Goal: Use online tool/utility: Utilize a website feature to perform a specific function

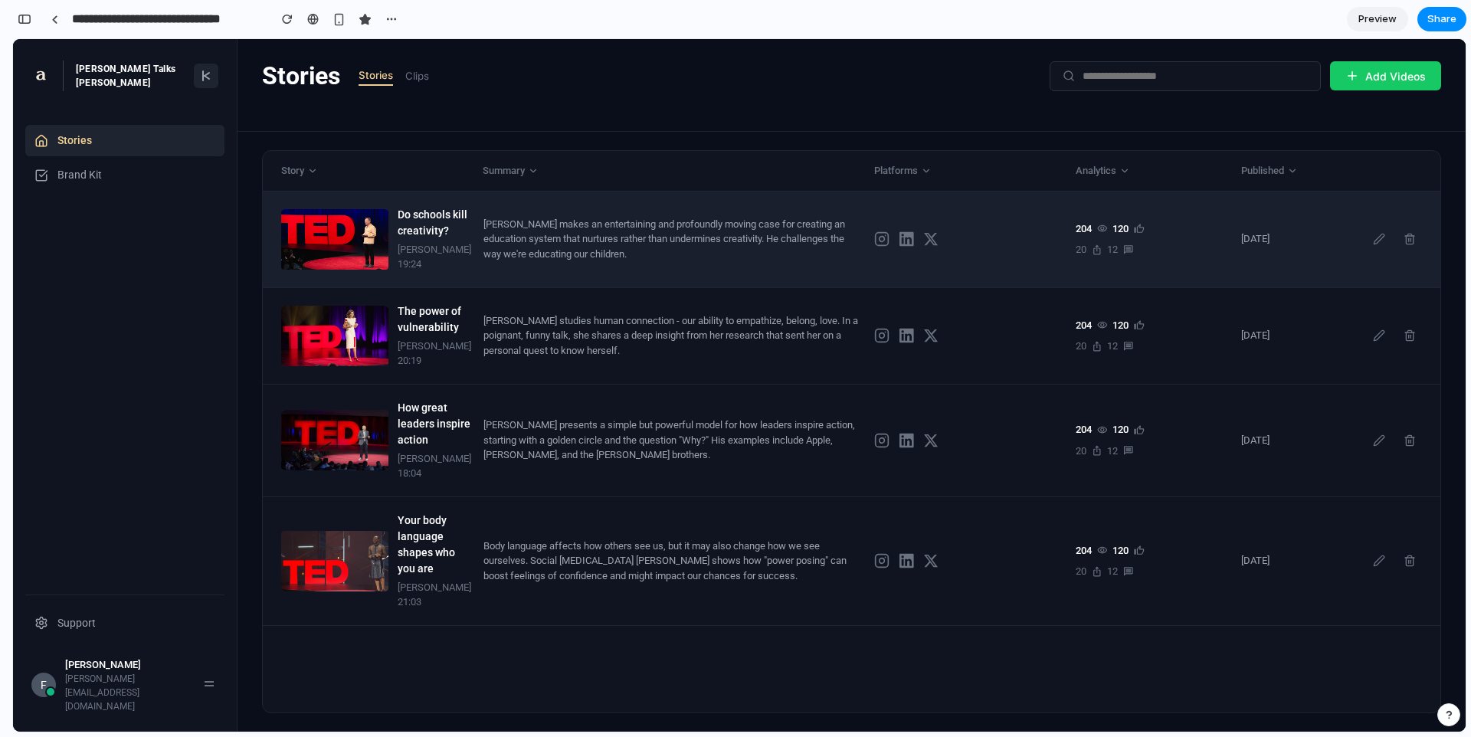
click at [572, 262] on div "[PERSON_NAME] makes an entertaining and profoundly moving case for creating an …" at bounding box center [672, 239] width 378 height 45
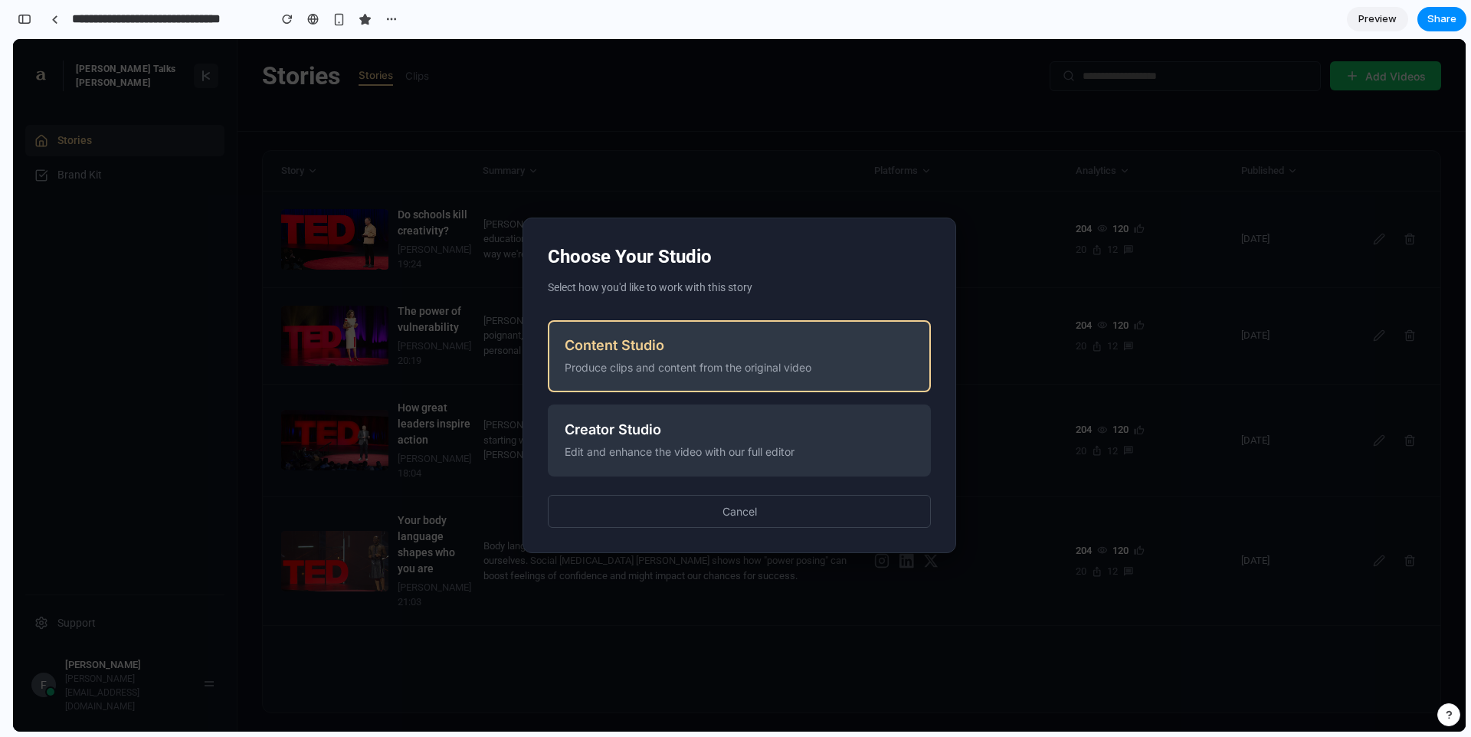
click at [663, 371] on div "Produce clips and content from the original video" at bounding box center [739, 367] width 349 height 16
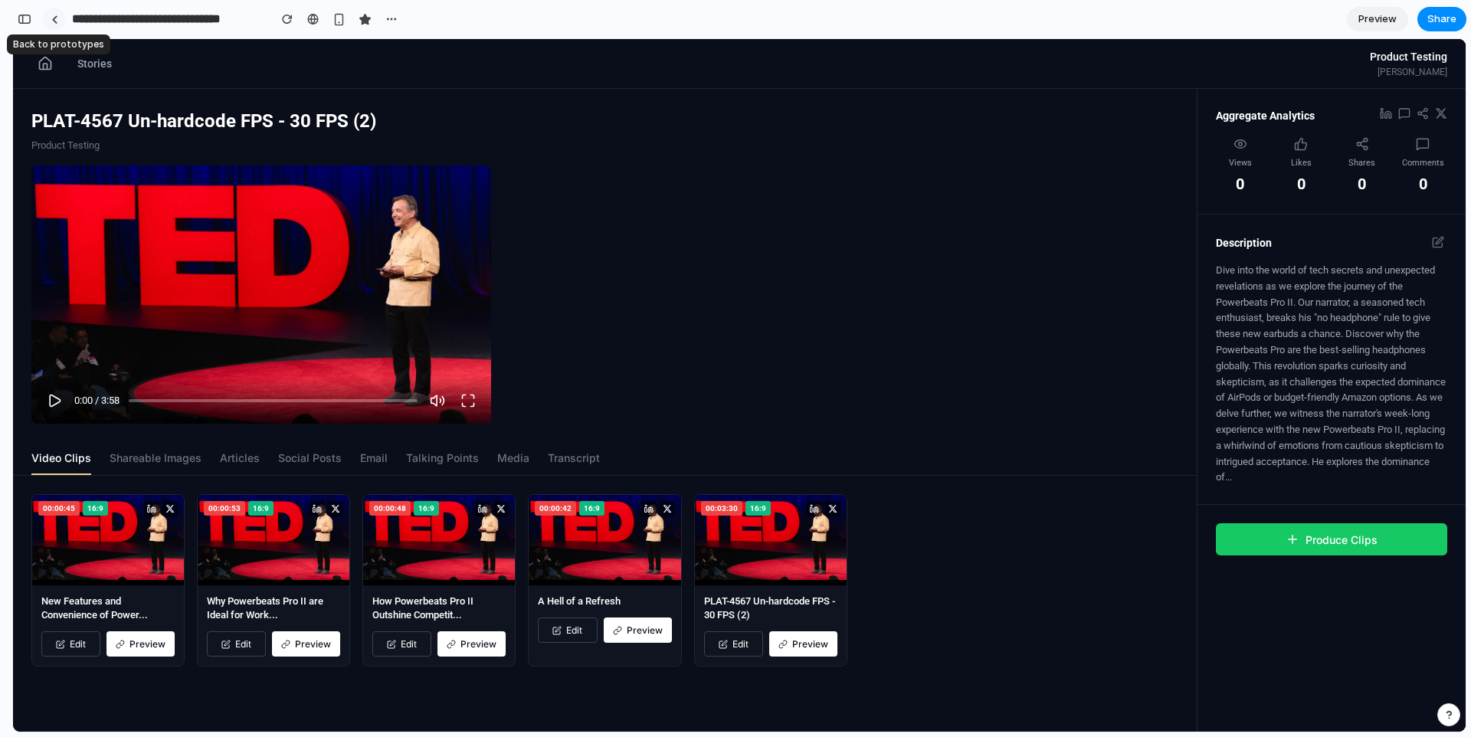
click at [63, 20] on link at bounding box center [54, 19] width 23 height 23
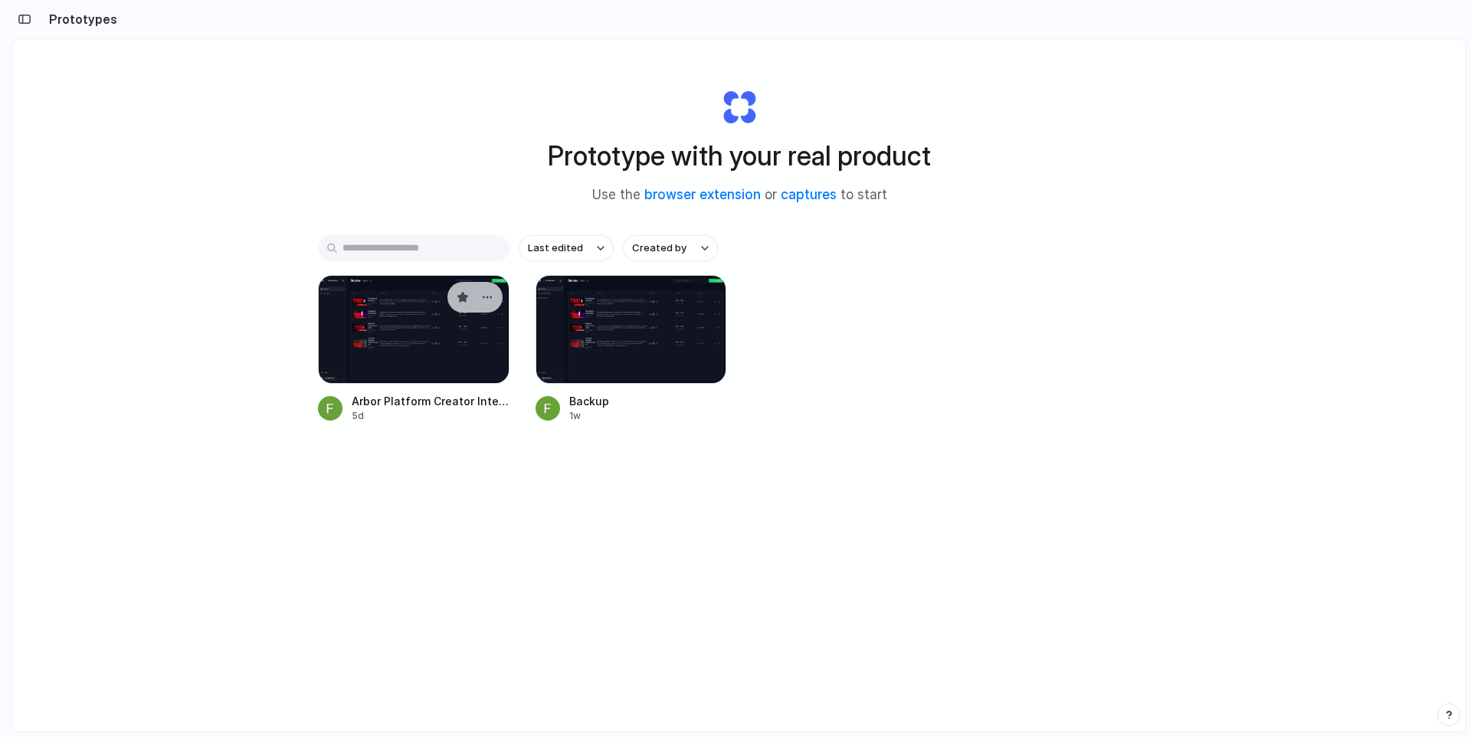
click at [393, 329] on div at bounding box center [414, 329] width 192 height 109
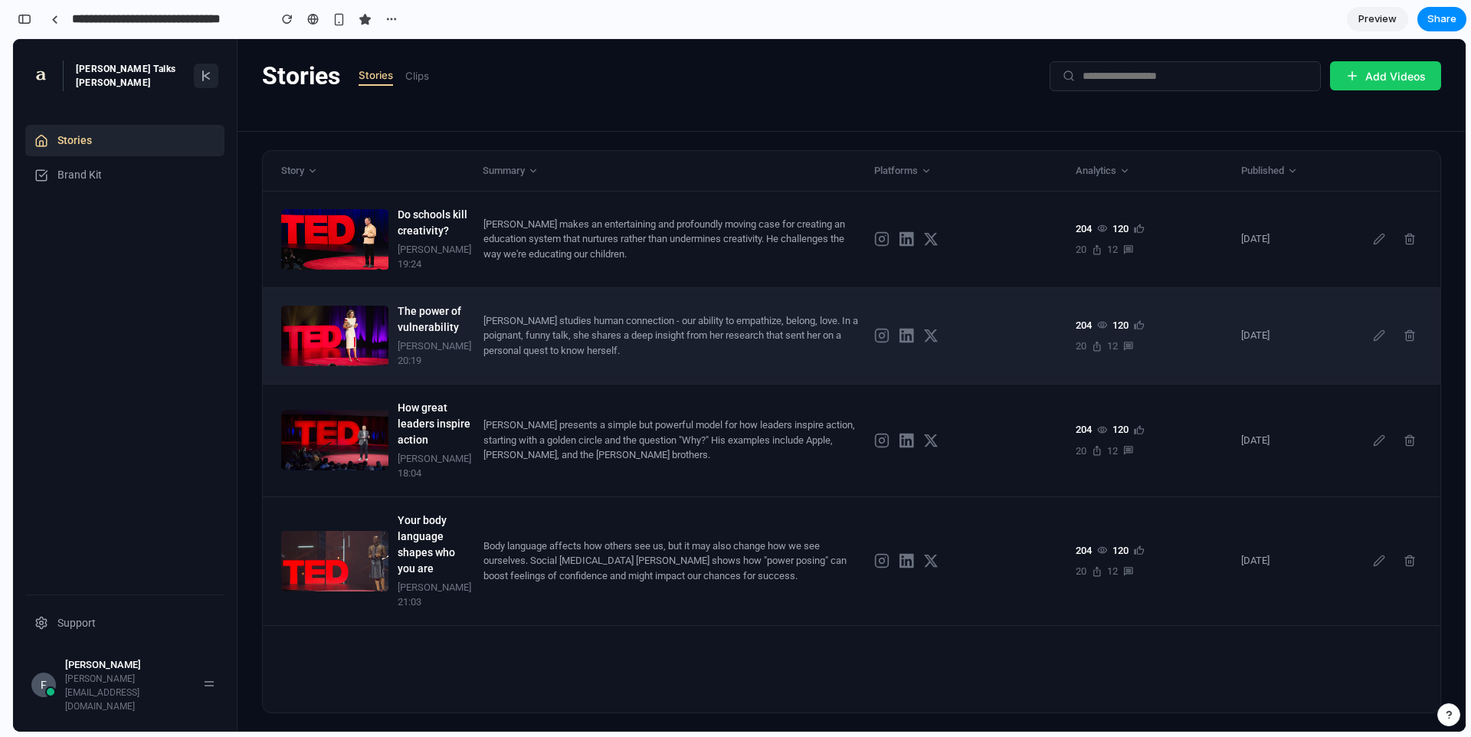
scroll to position [9860, 0]
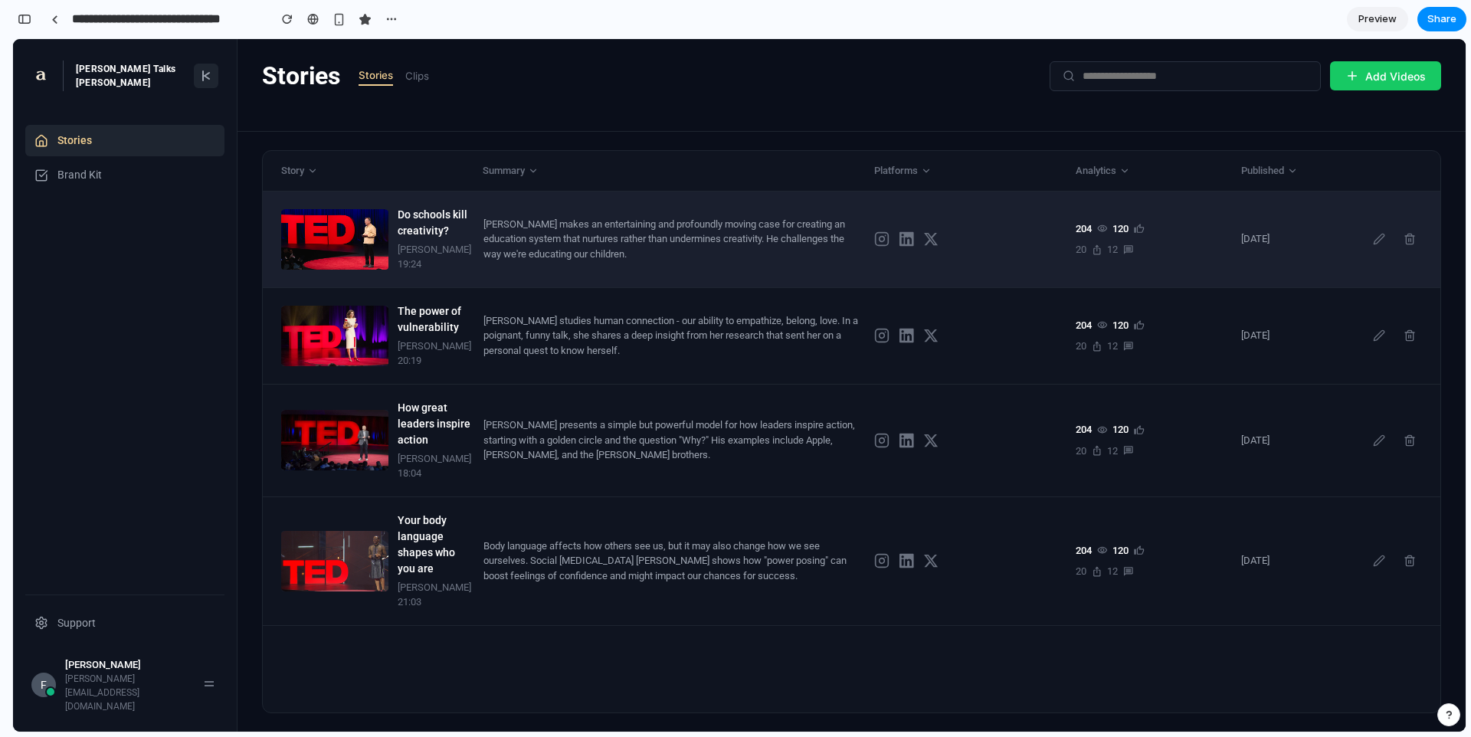
click at [689, 280] on div "Do schools kill creativity? [PERSON_NAME] 19:24 [PERSON_NAME] makes an entertai…" at bounding box center [852, 240] width 1178 height 97
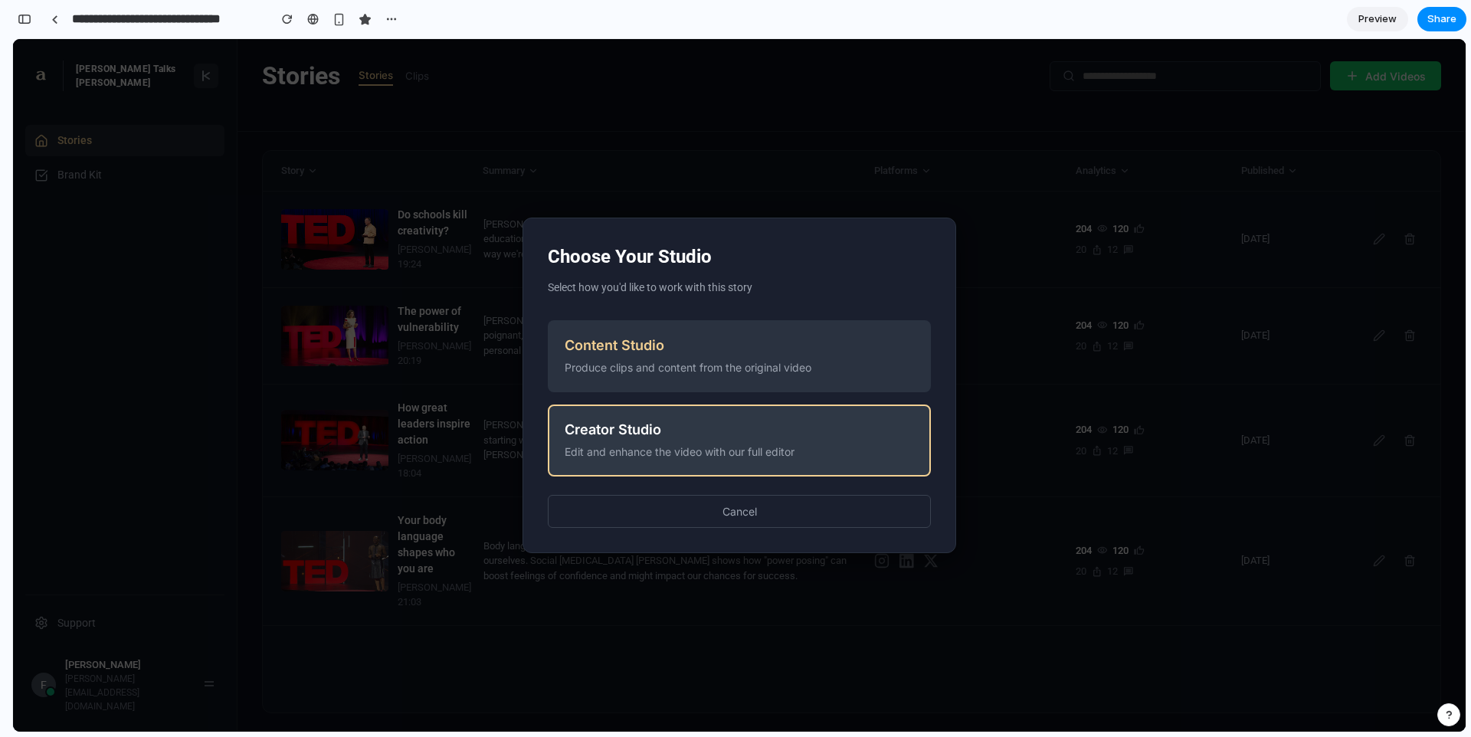
click at [722, 415] on button "Creator Studio Edit and enhance the video with our full editor" at bounding box center [739, 441] width 383 height 72
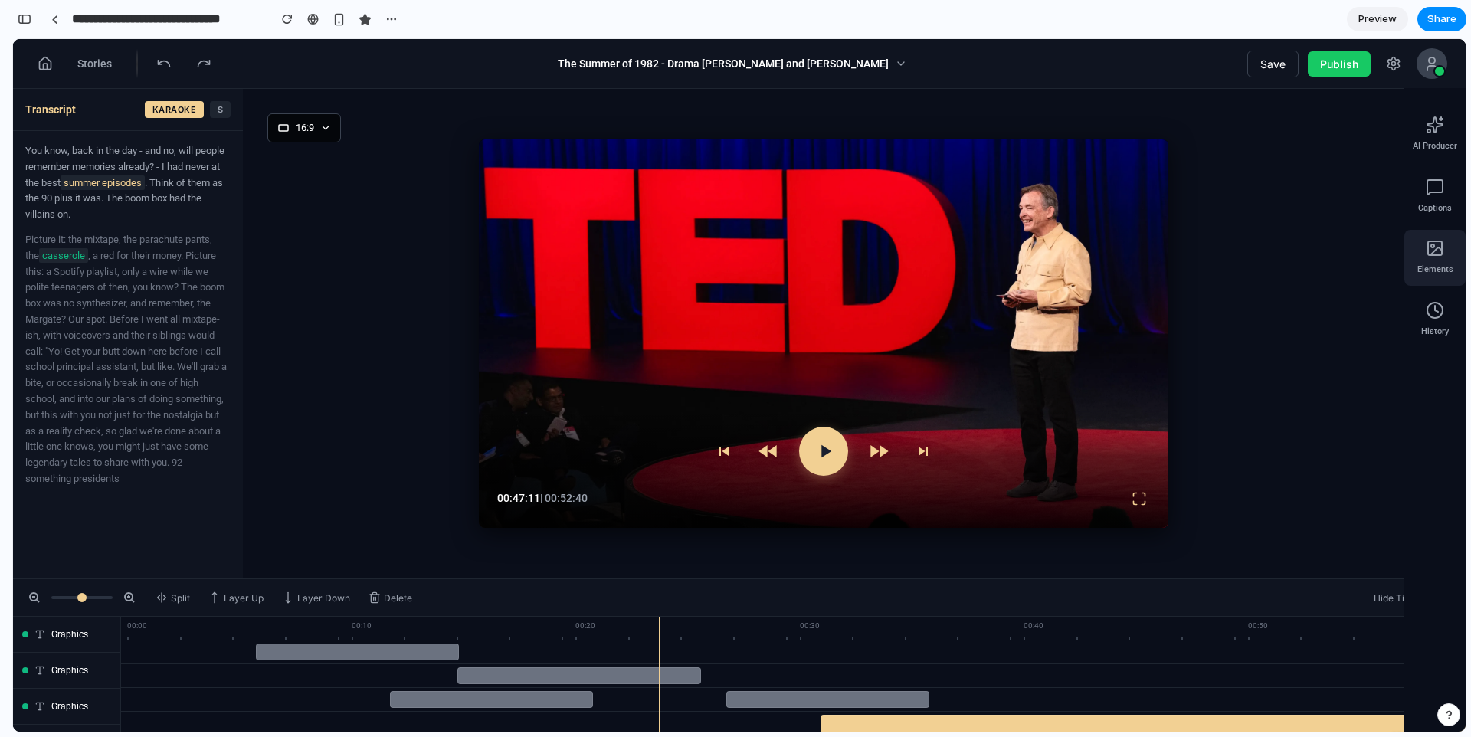
click at [1442, 264] on span "Elements" at bounding box center [1435, 270] width 36 height 13
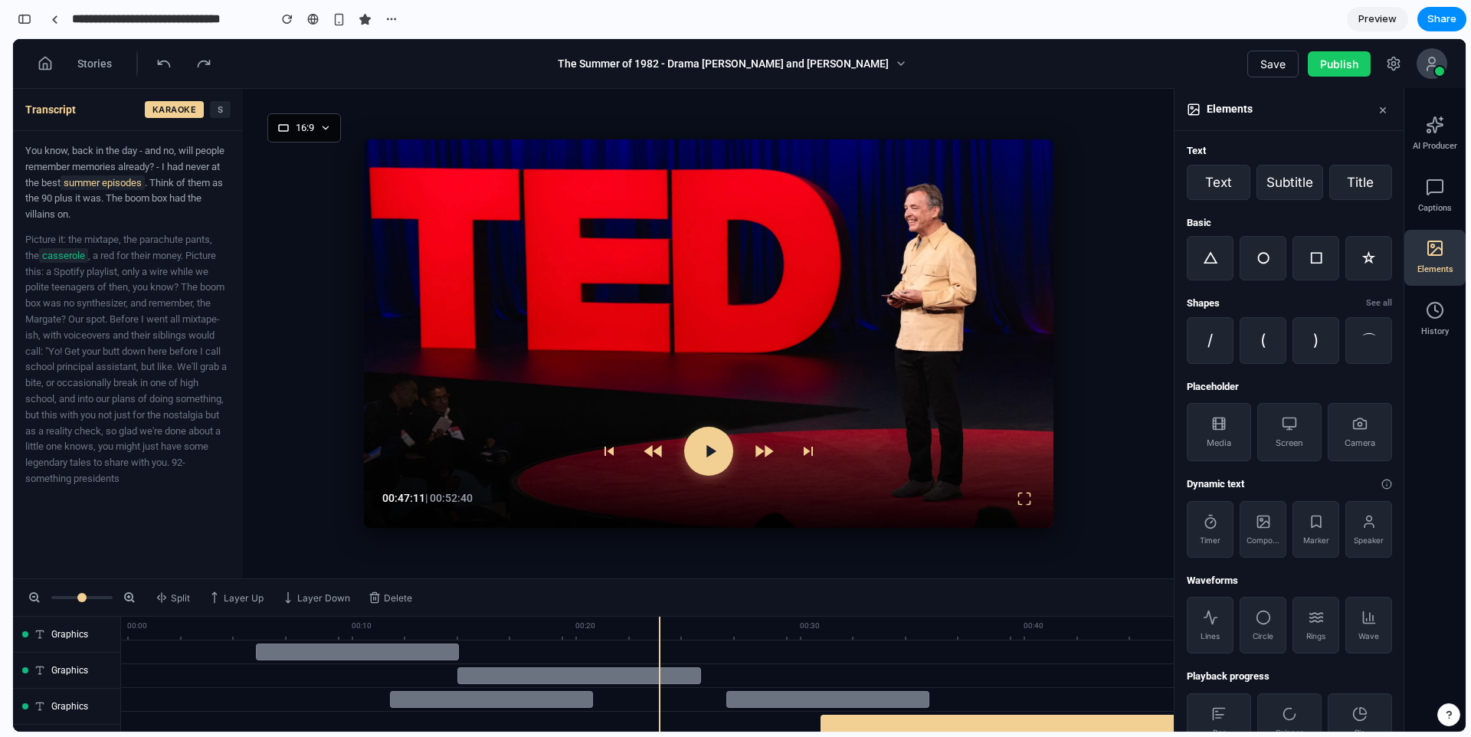
drag, startPoint x: 1237, startPoint y: 188, endPoint x: 1241, endPoint y: 196, distance: 8.6
click at [1237, 188] on button "Text" at bounding box center [1219, 182] width 64 height 35
click at [1210, 269] on button "△" at bounding box center [1210, 258] width 47 height 44
click at [1236, 249] on div "△ ○ □ ☆" at bounding box center [1289, 258] width 205 height 44
click at [1204, 264] on button "△" at bounding box center [1210, 258] width 47 height 44
